Goal: Task Accomplishment & Management: Complete application form

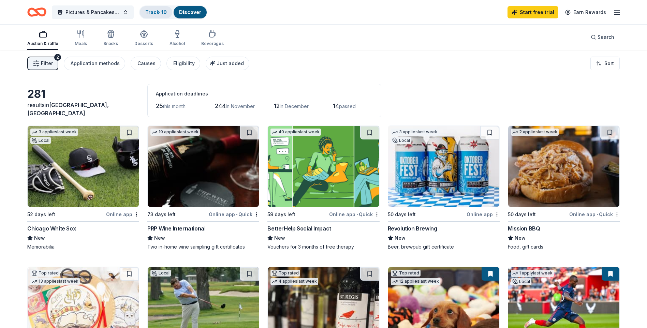
click at [158, 10] on link "Track · 10" at bounding box center [155, 12] width 21 height 6
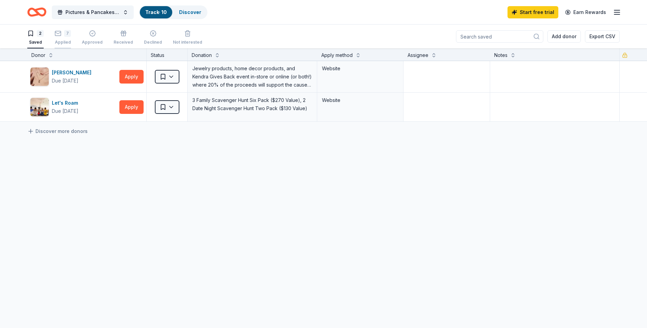
click at [61, 37] on div "7 Applied" at bounding box center [63, 37] width 16 height 15
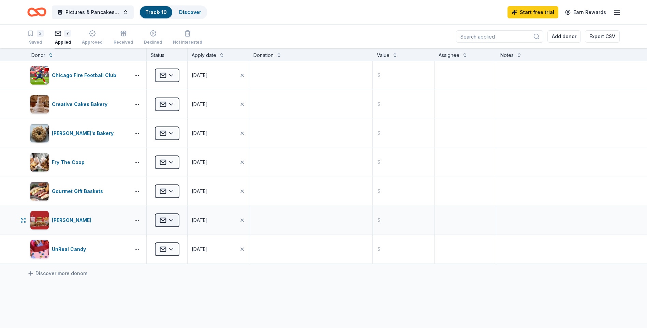
click at [174, 218] on html "Pictures & Pancakes with Santa Track · 10 Discover Start free trial Earn Reward…" at bounding box center [323, 164] width 647 height 328
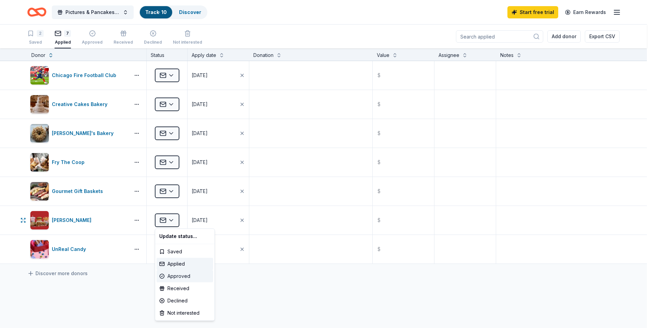
click at [179, 276] on div "Approved" at bounding box center [184, 276] width 57 height 12
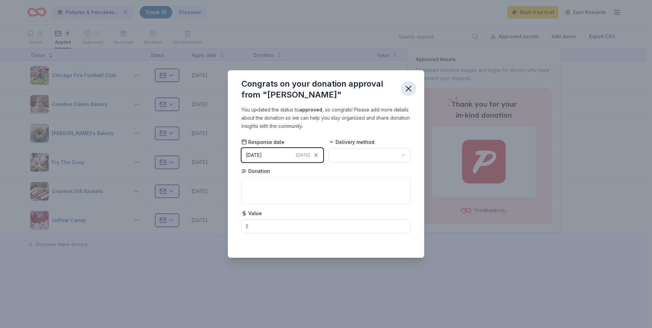
click at [409, 90] on icon "button" at bounding box center [408, 88] width 5 height 5
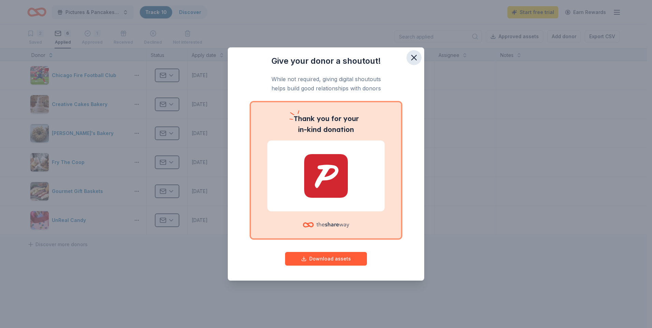
click at [413, 56] on icon "button" at bounding box center [414, 58] width 10 height 10
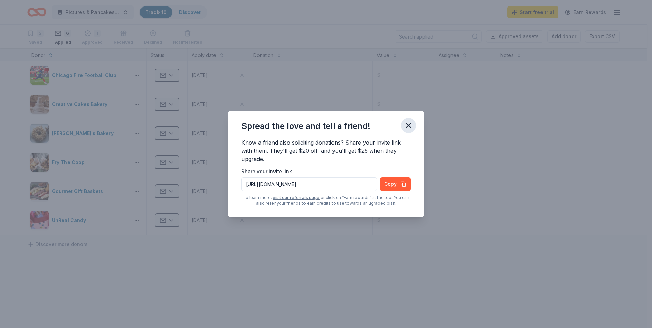
click at [408, 125] on icon "button" at bounding box center [408, 125] width 5 height 5
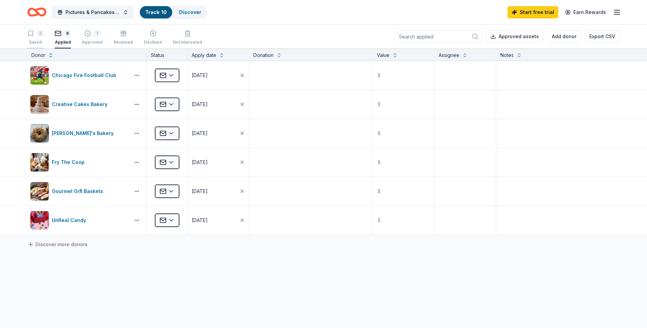
click at [37, 39] on div "2 Saved" at bounding box center [35, 37] width 16 height 15
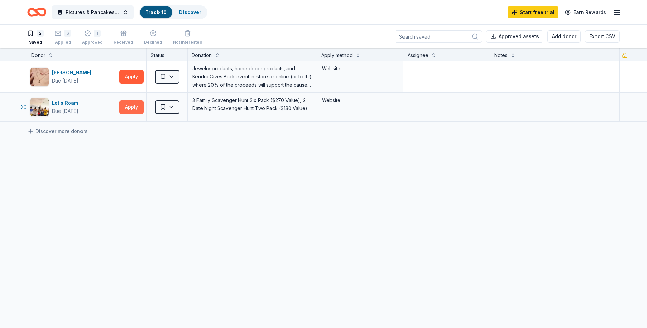
click at [129, 107] on button "Apply" at bounding box center [131, 107] width 24 height 14
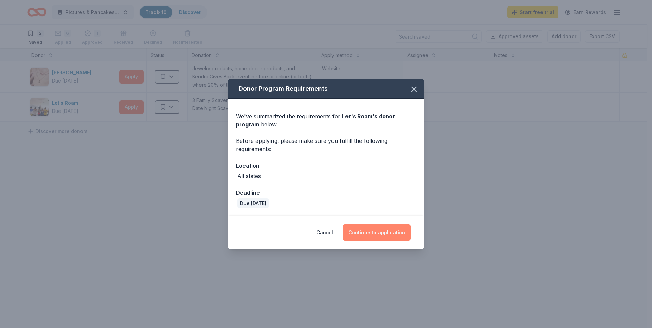
click at [381, 229] on button "Continue to application" at bounding box center [377, 232] width 68 height 16
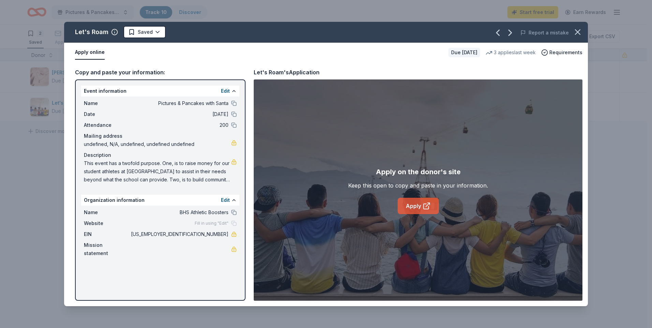
click at [409, 207] on link "Apply" at bounding box center [417, 206] width 41 height 16
click at [579, 31] on icon "button" at bounding box center [577, 32] width 5 height 5
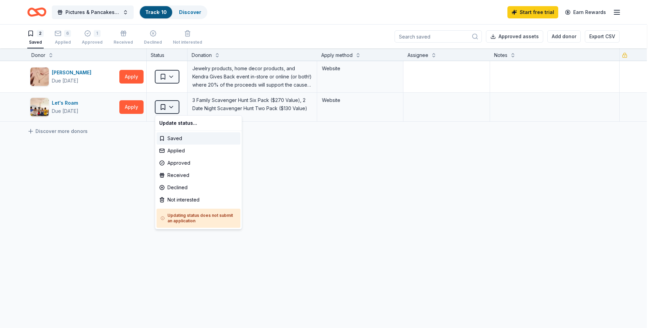
click at [170, 108] on html "Pictures & Pancakes with Santa Track · 10 Discover Start free trial Earn Reward…" at bounding box center [326, 164] width 652 height 328
click at [186, 15] on html "Pictures & Pancakes with Santa Track · 10 Discover Start free trial Earn Reward…" at bounding box center [326, 164] width 652 height 328
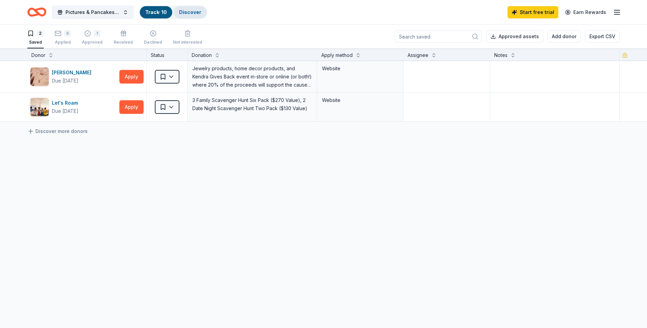
click at [191, 10] on link "Discover" at bounding box center [190, 12] width 22 height 6
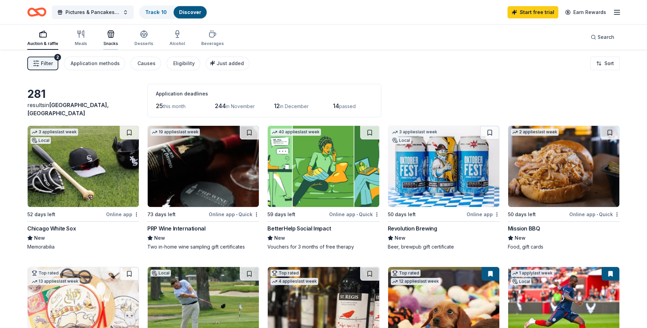
click at [107, 41] on div "Snacks" at bounding box center [110, 43] width 15 height 5
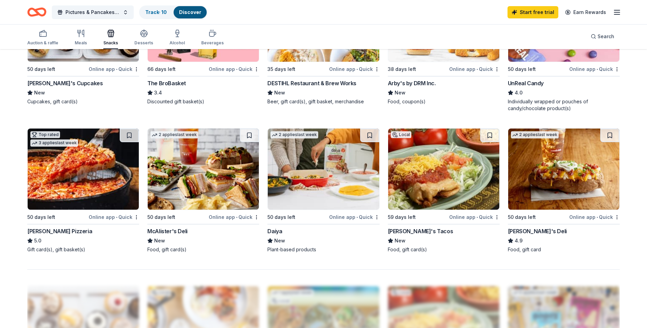
scroll to position [443, 0]
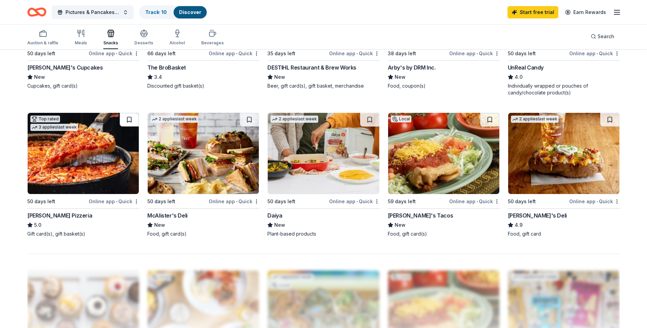
click at [130, 119] on button at bounding box center [129, 120] width 19 height 14
click at [139, 38] on div "Desserts" at bounding box center [143, 37] width 19 height 16
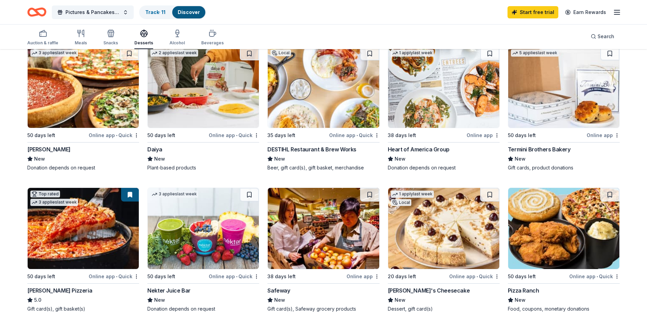
scroll to position [409, 0]
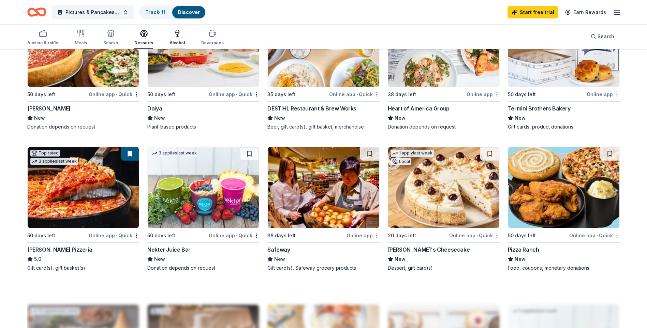
click at [177, 37] on div "Alcohol" at bounding box center [176, 37] width 15 height 16
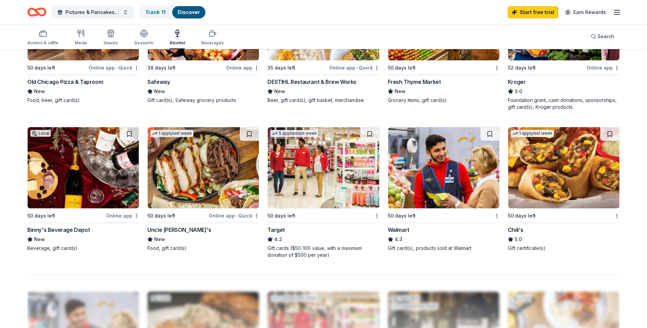
scroll to position [443, 0]
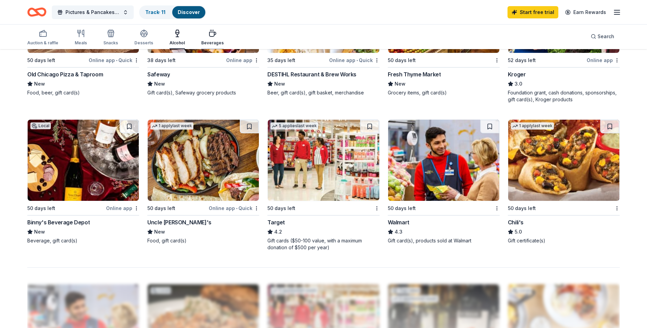
click at [205, 40] on div "Beverages" at bounding box center [212, 37] width 22 height 16
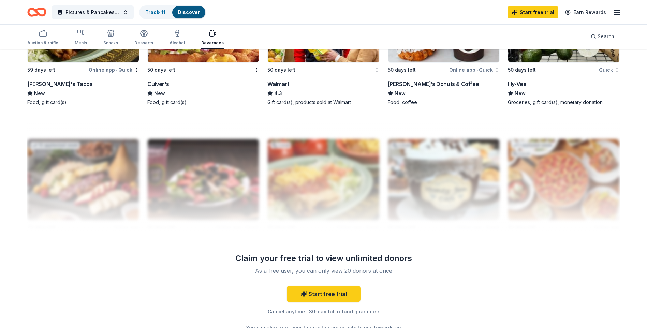
scroll to position [614, 0]
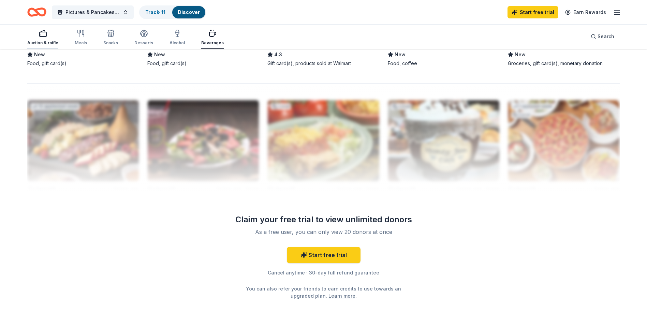
click at [44, 35] on icon "button" at bounding box center [43, 33] width 8 height 8
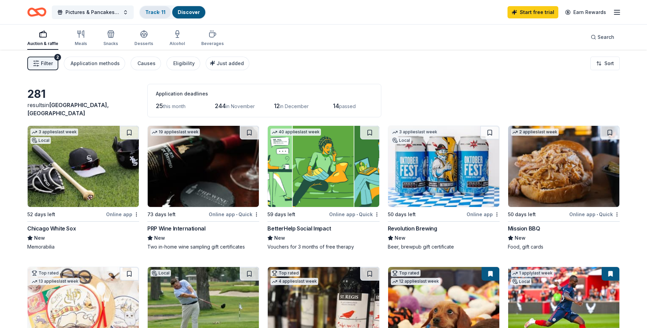
click at [157, 13] on link "Track · 11" at bounding box center [155, 12] width 20 height 6
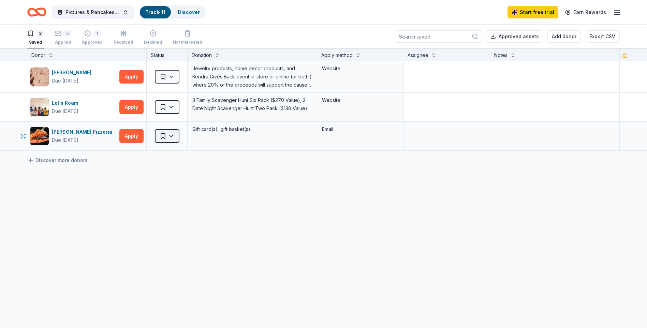
click at [175, 136] on html "Pictures & Pancakes with Santa Track · 11 Discover Start free trial Earn Reward…" at bounding box center [323, 164] width 647 height 328
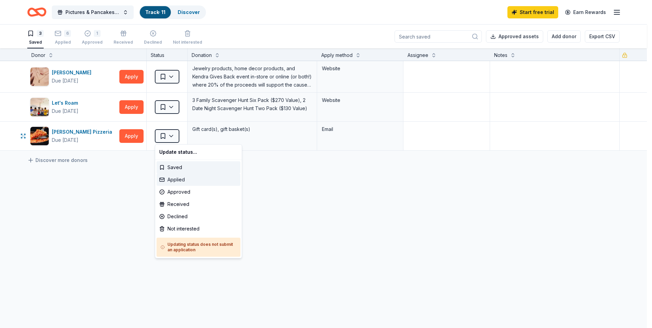
click at [179, 179] on div "Applied" at bounding box center [198, 179] width 84 height 12
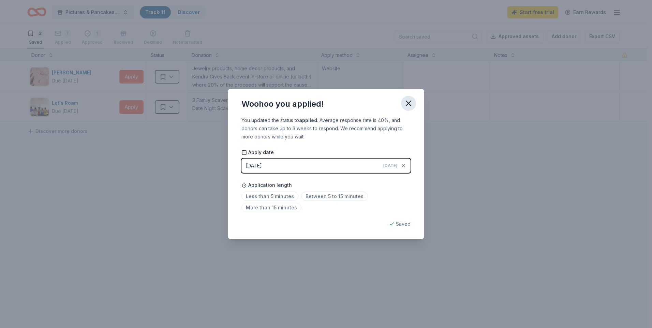
click at [408, 102] on icon "button" at bounding box center [409, 104] width 10 height 10
